Goal: Navigation & Orientation: Find specific page/section

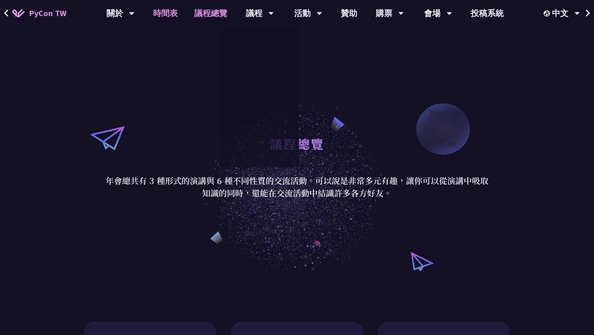
click at [167, 18] on link "時間表" at bounding box center [165, 13] width 41 height 26
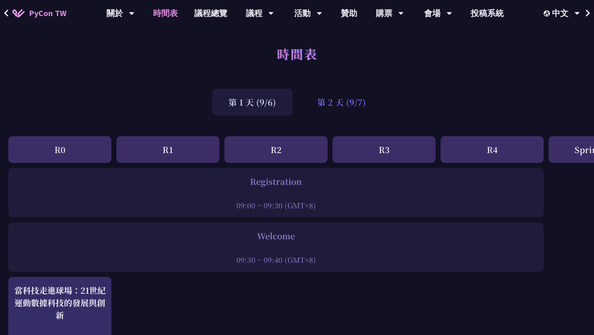
click at [341, 109] on div "第 2 天 (9/7)" at bounding box center [342, 102] width 82 height 27
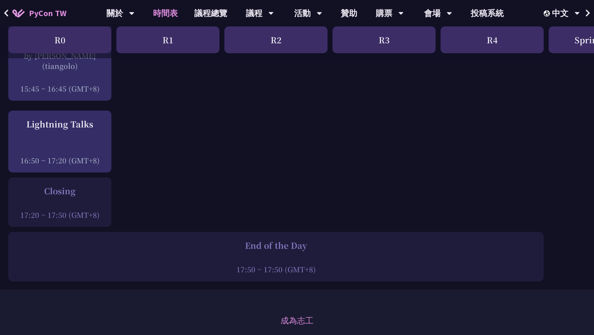
scroll to position [1170, 0]
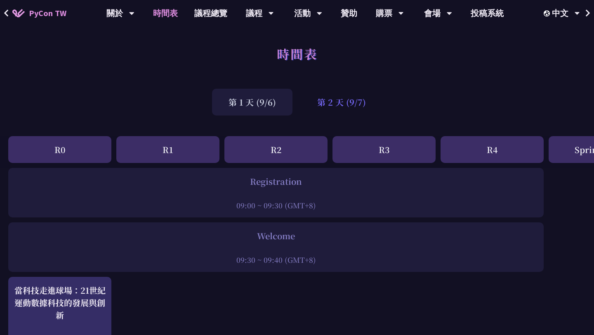
click at [334, 109] on div "第 2 天 (9/7)" at bounding box center [342, 102] width 82 height 27
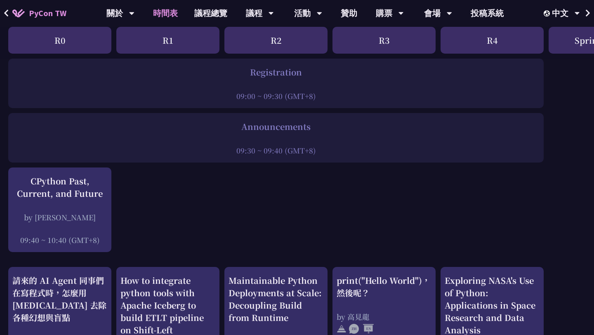
scroll to position [110, 0]
